Goal: Information Seeking & Learning: Learn about a topic

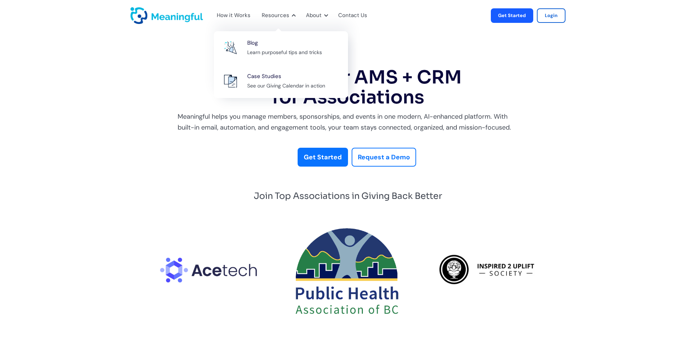
drag, startPoint x: 280, startPoint y: 16, endPoint x: 166, endPoint y: 40, distance: 116.0
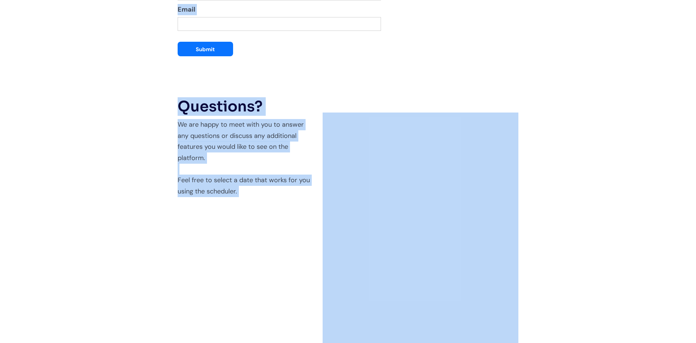
scroll to position [1405, 0]
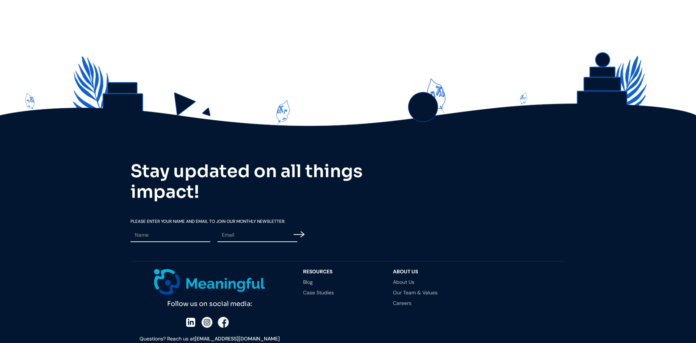
scroll to position [1969, 0]
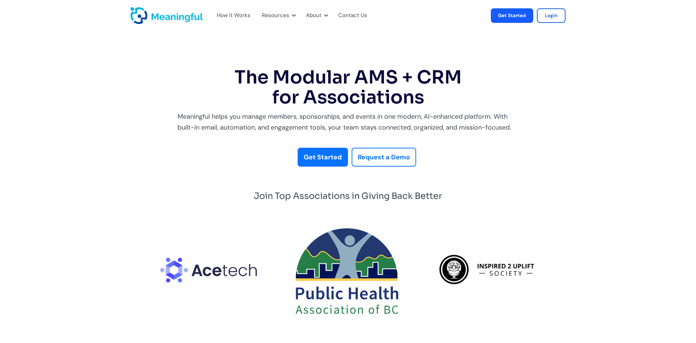
scroll to position [356, 0]
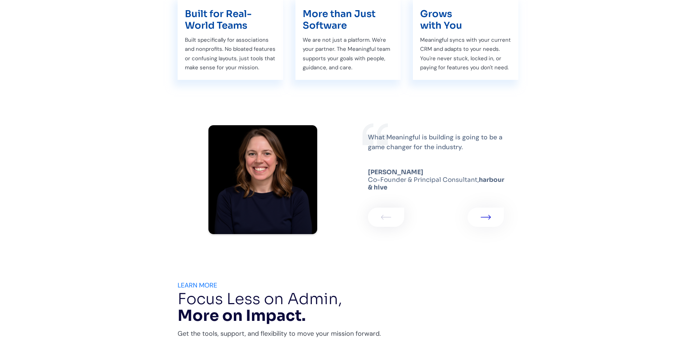
scroll to position [1226, 0]
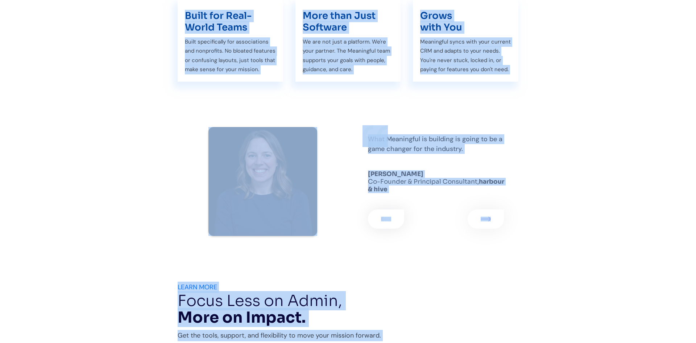
copy body "How it Works Resources Blog Learn purposeful tips and tricks Case Studies See o…"
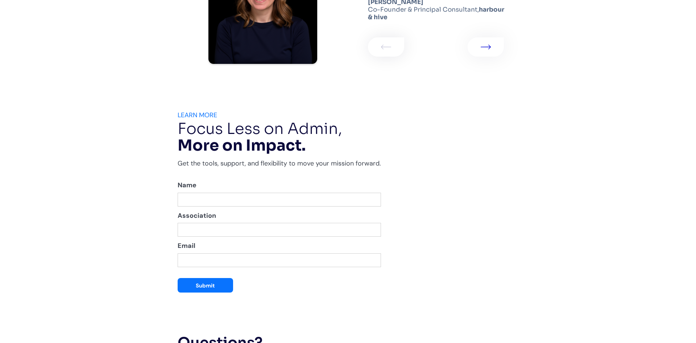
scroll to position [1402, 0]
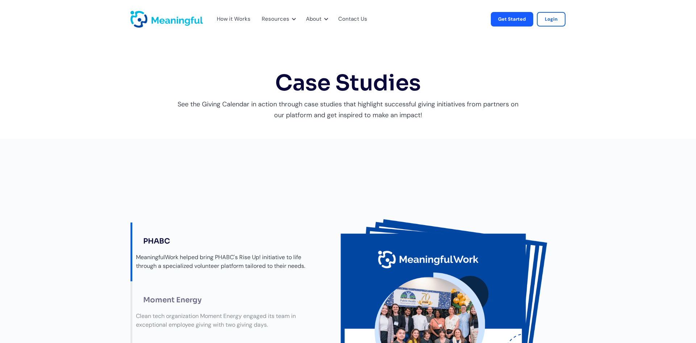
click at [601, 205] on div "Check out our Giving Calendar platform in action! PHABC MeaningfulWork helped b…" at bounding box center [348, 328] width 696 height 378
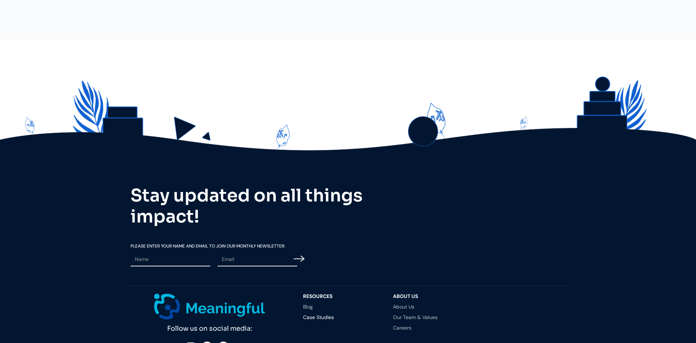
scroll to position [558, 0]
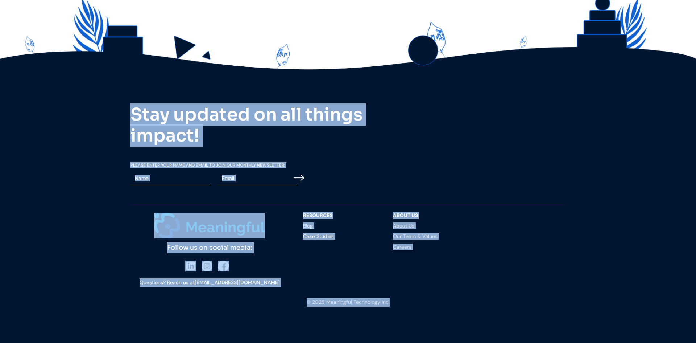
copy body "How it Works Resources Blog Learn purposeful tips and tricks Case Studies See o…"
click at [341, 174] on div "Stay updated on all things impact! Please Enter your Name and email To Join our…" at bounding box center [348, 154] width 435 height 100
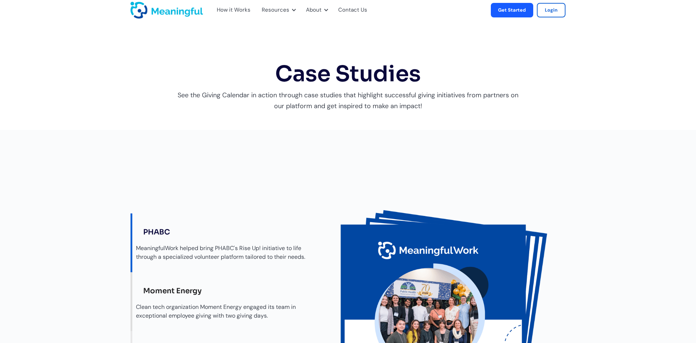
scroll to position [126, 0]
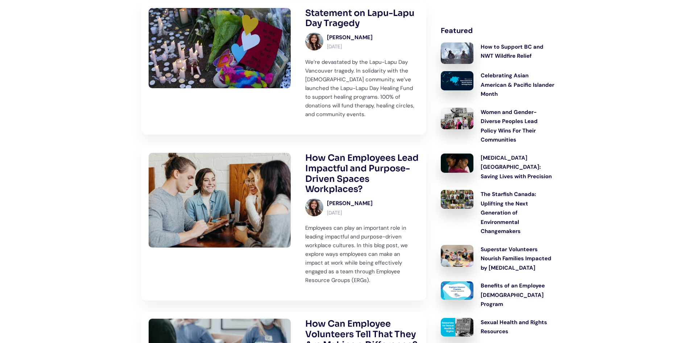
scroll to position [179, 0]
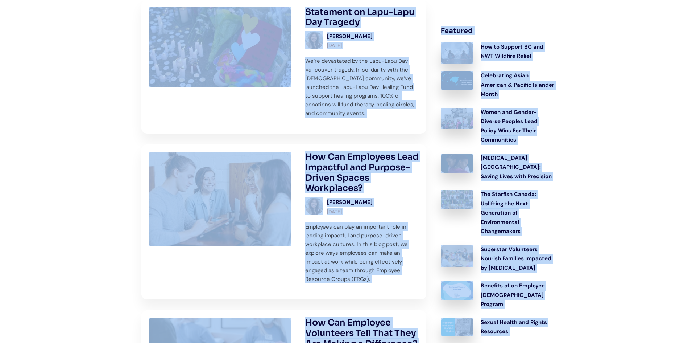
copy body "How it Works Resources Blog Learn purposeful tips and tricks Case Studies See o…"
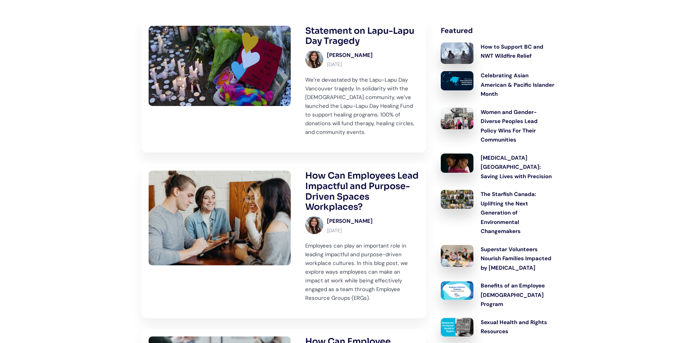
scroll to position [152, 0]
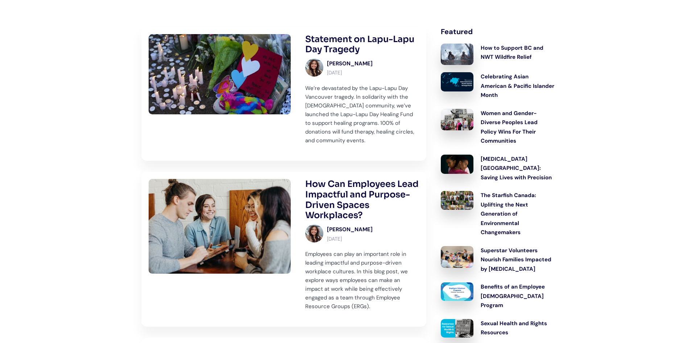
click at [259, 90] on img at bounding box center [220, 74] width 142 height 80
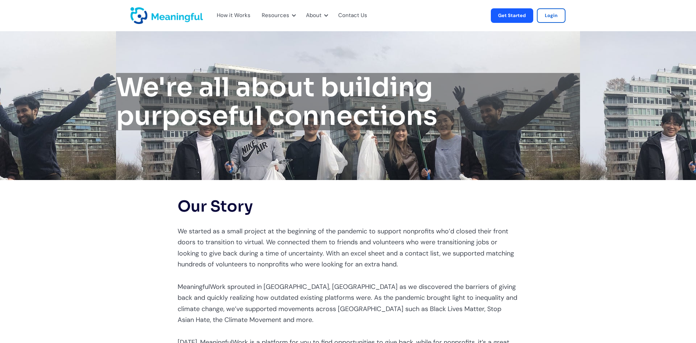
click at [593, 250] on div "Our Story We started as a small project at the beginning of the pandemic to sup…" at bounding box center [348, 289] width 696 height 219
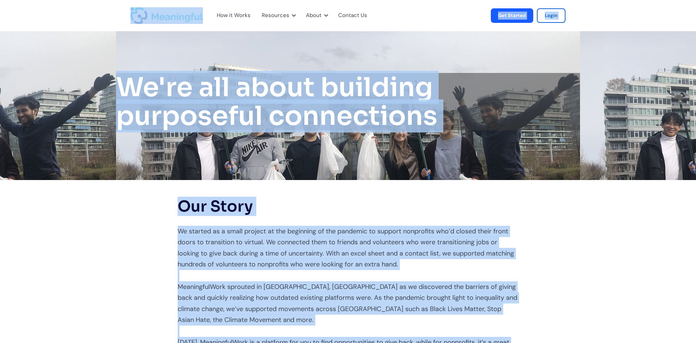
copy body "How it Works Resources Blog Learn purposeful tips and tricks Case Studies See o…"
click at [134, 233] on div "Our Story We started as a small project at the beginning of the pandemic to sup…" at bounding box center [348, 289] width 696 height 219
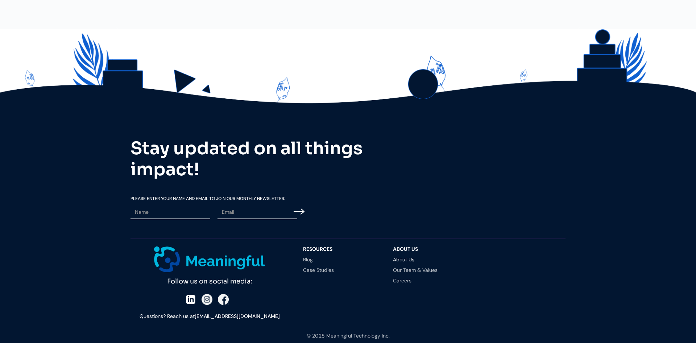
scroll to position [1486, 0]
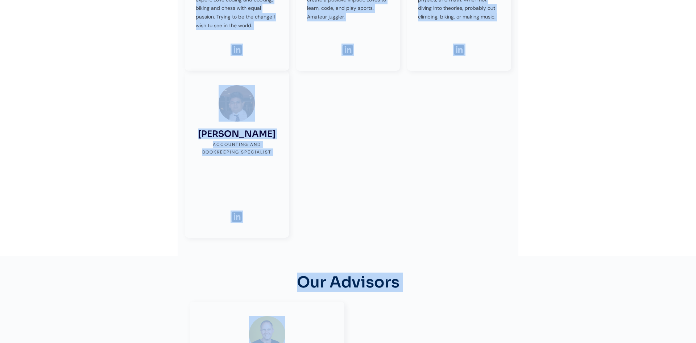
scroll to position [333, 0]
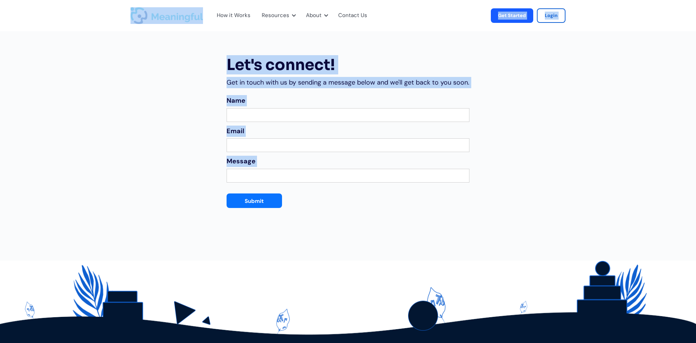
click at [394, 234] on div "Name Email Message Submit Thank you! Your submission has been received! Oops! S…" at bounding box center [348, 162] width 243 height 149
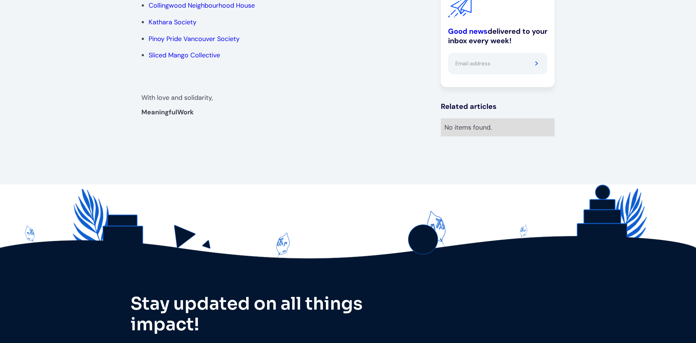
scroll to position [581, 0]
